Goal: Task Accomplishment & Management: Complete application form

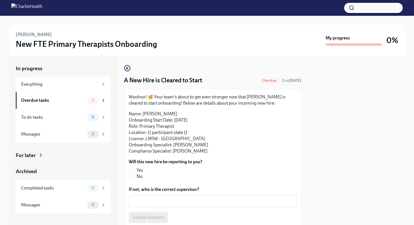
scroll to position [15, 0]
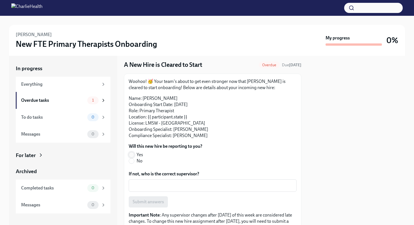
click at [132, 155] on input "Yes" at bounding box center [131, 154] width 5 height 5
radio input "true"
click at [140, 204] on span "Submit answers" at bounding box center [148, 202] width 31 height 6
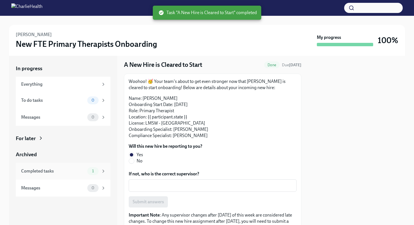
click at [50, 169] on div "Completed tasks" at bounding box center [53, 171] width 64 height 6
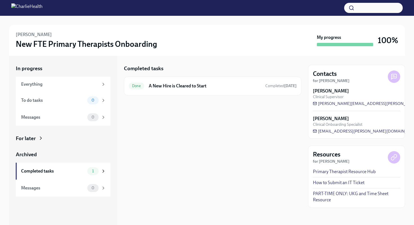
click at [328, 89] on strong "Stephanie Pennacchia" at bounding box center [331, 91] width 36 height 6
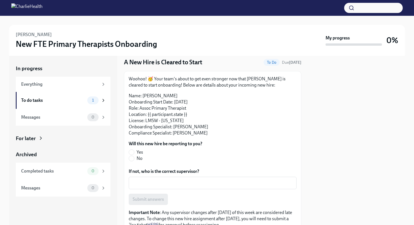
scroll to position [44, 0]
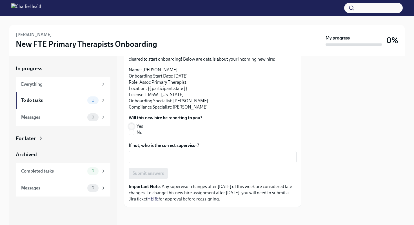
click at [132, 124] on input "Yes" at bounding box center [131, 126] width 5 height 5
radio input "true"
click at [149, 156] on textarea "If not, who is the correct supervisor?" at bounding box center [212, 156] width 161 height 7
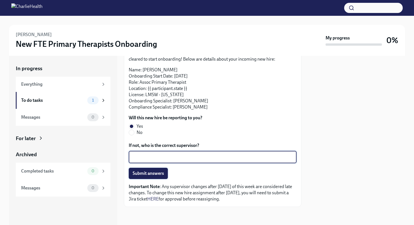
click at [144, 176] on button "Submit answers" at bounding box center [148, 172] width 39 height 11
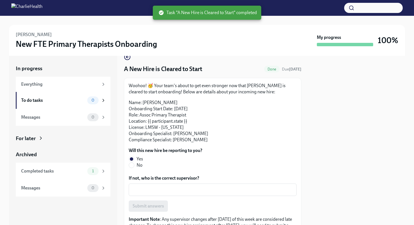
scroll to position [0, 0]
